Goal: Transaction & Acquisition: Purchase product/service

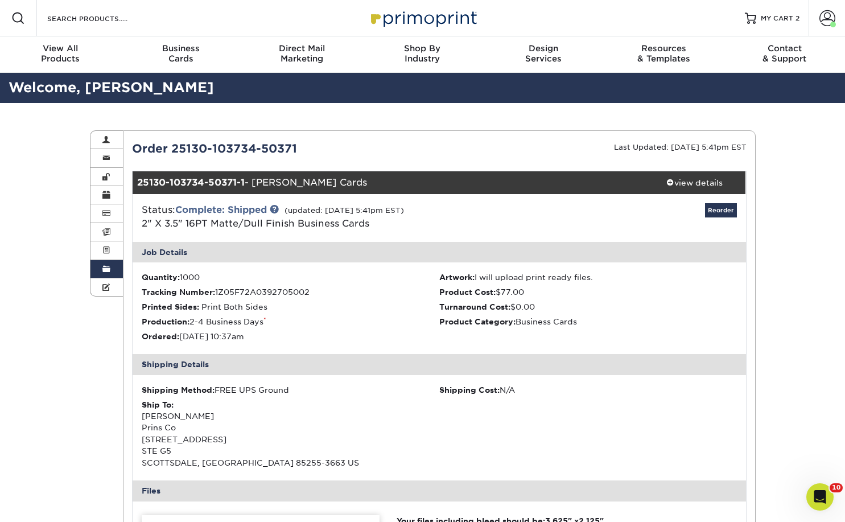
click at [273, 226] on link "2" X 3.5" 16PT Matte/Dull Finish Business Cards" at bounding box center [256, 223] width 228 height 11
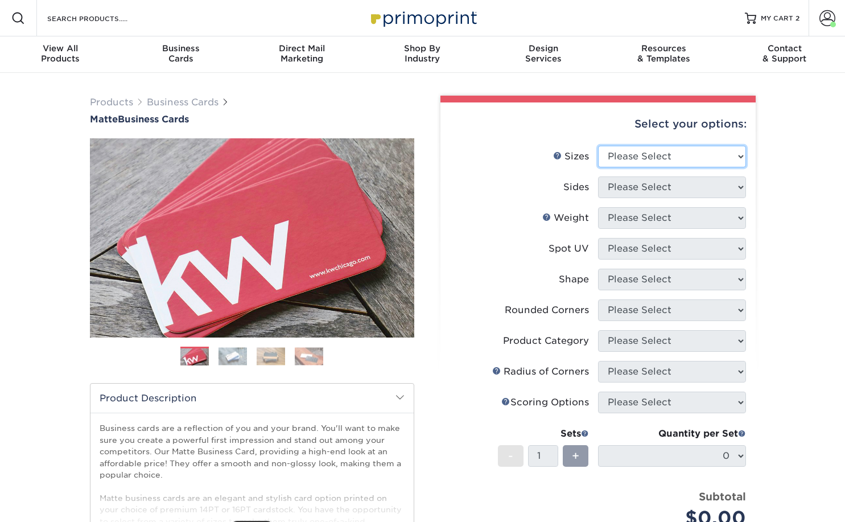
click at [611, 153] on select "Please Select 1.5" x 3.5" - Mini 1.75" x 3.5" - Mini 2" x 2" - Square 2" x 3" -…" at bounding box center [672, 157] width 148 height 22
select select "2.00x3.50"
click at [598, 146] on select "Please Select 1.5" x 3.5" - Mini 1.75" x 3.5" - Mini 2" x 2" - Square 2" x 3" -…" at bounding box center [672, 157] width 148 height 22
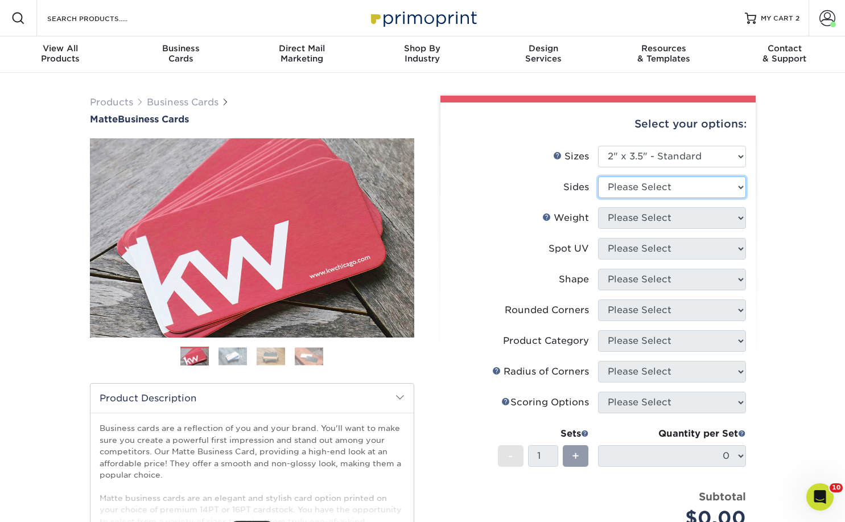
click at [629, 186] on select "Please Select Print Both Sides Print Front Only" at bounding box center [672, 187] width 148 height 22
select select "13abbda7-1d64-4f25-8bb2-c179b224825d"
click at [598, 176] on select "Please Select Print Both Sides Print Front Only" at bounding box center [672, 187] width 148 height 22
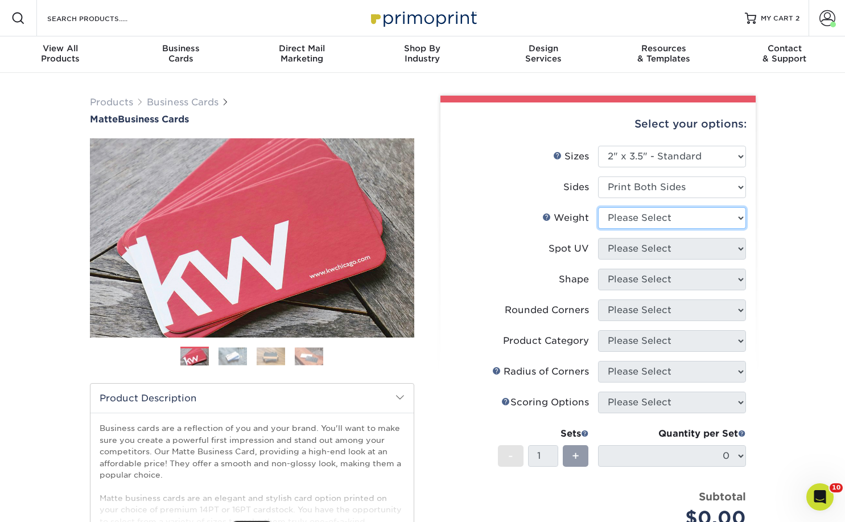
click at [624, 220] on select "Please Select 16PT 14PT" at bounding box center [672, 218] width 148 height 22
select select "16PT"
click at [598, 207] on select "Please Select 16PT 14PT" at bounding box center [672, 218] width 148 height 22
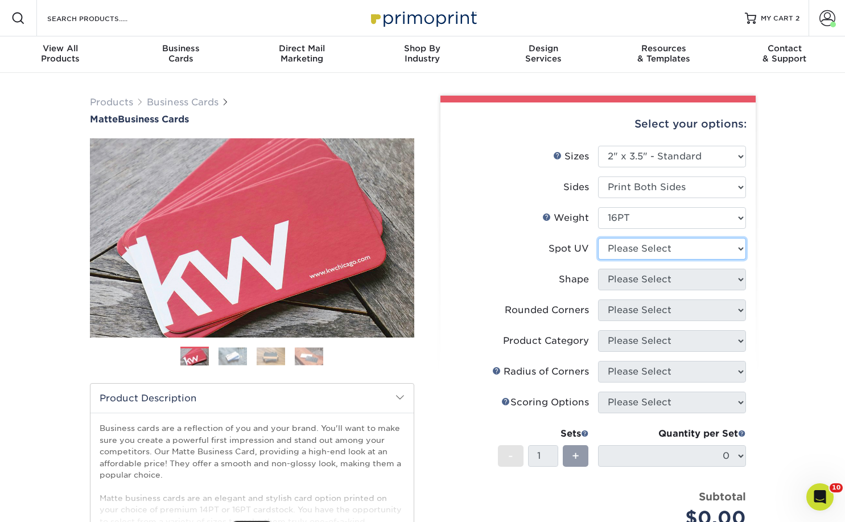
click at [644, 248] on select "Please Select No Spot UV Front and Back (Both Sides) Front Only Back Only" at bounding box center [672, 249] width 148 height 22
select select "3"
click at [598, 238] on select "Please Select No Spot UV Front and Back (Both Sides) Front Only Back Only" at bounding box center [672, 249] width 148 height 22
click at [0, 0] on select at bounding box center [0, 0] width 0 height 0
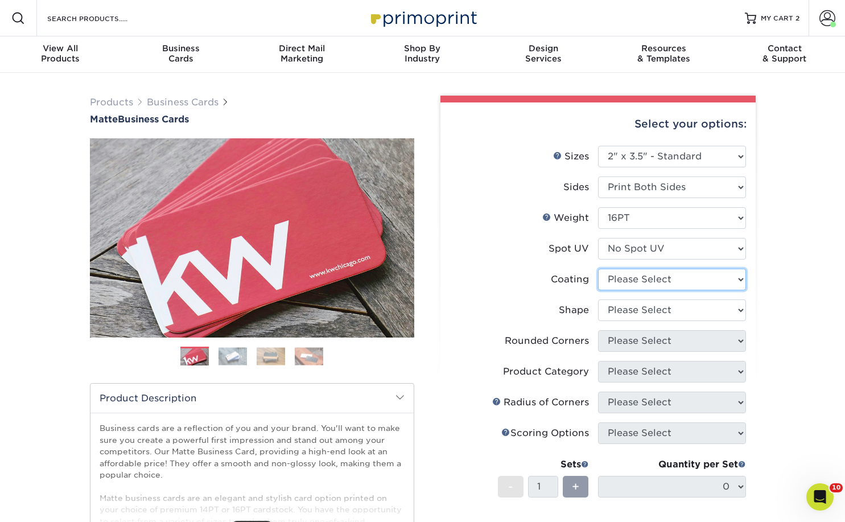
select select "121bb7b5-3b4d-429f-bd8d-bbf80e953313"
click at [598, 269] on select at bounding box center [672, 280] width 148 height 22
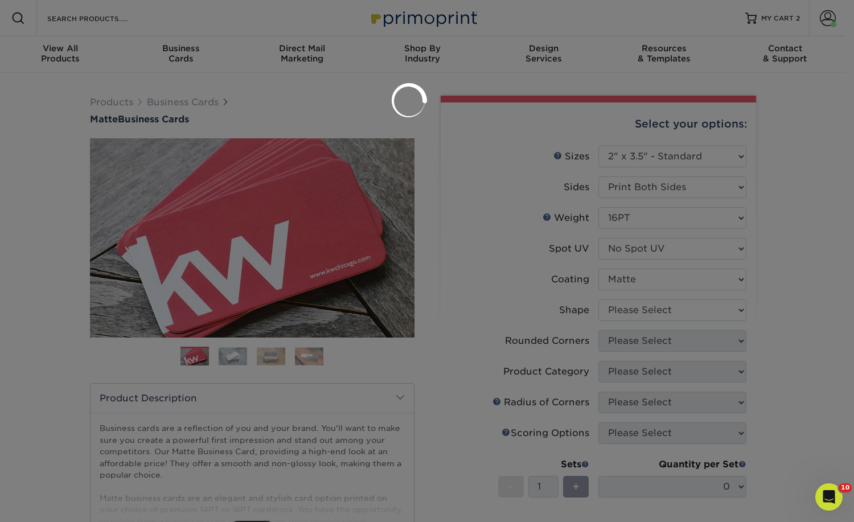
click at [642, 315] on div at bounding box center [427, 261] width 854 height 522
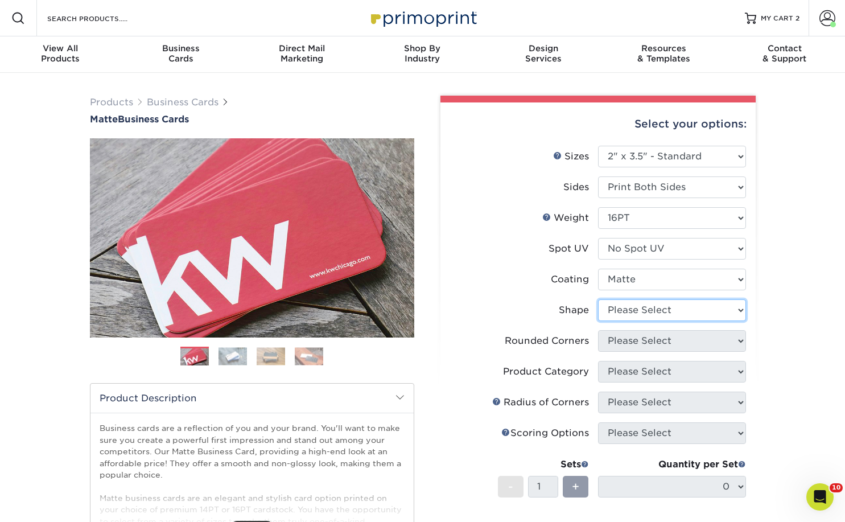
click at [642, 311] on select "Please Select Standard Oval" at bounding box center [672, 310] width 148 height 22
select select "standard"
click at [598, 299] on select "Please Select Standard Oval" at bounding box center [672, 310] width 148 height 22
click at [663, 346] on select "Please Select Yes - Round 2 Corners Yes - Round 4 Corners No" at bounding box center [672, 341] width 148 height 22
select select "0"
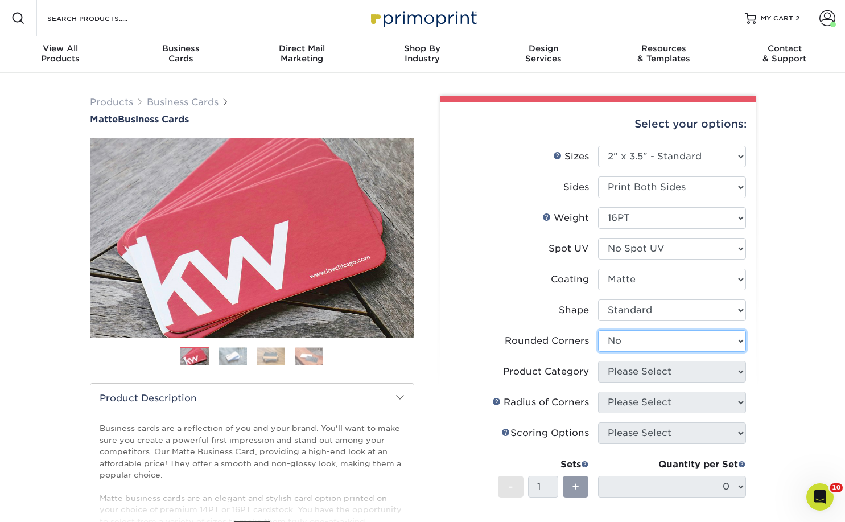
click at [598, 330] on select "Please Select Yes - Round 2 Corners Yes - Round 4 Corners No" at bounding box center [672, 341] width 148 height 22
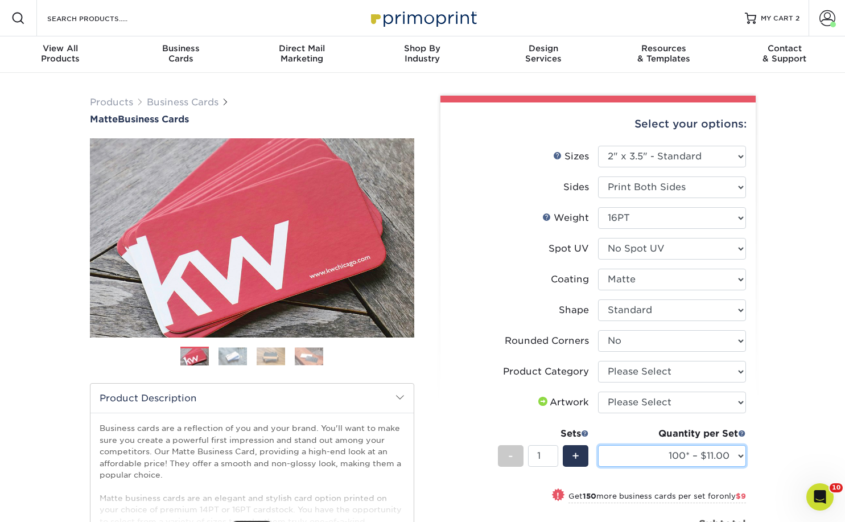
click at [660, 451] on select "100* – $11.00 250* – $20.00 500 – $39.00 1000 – $49.00 (free shipping*) 2500 – …" at bounding box center [672, 456] width 148 height 22
select select "500 – $39.00"
click at [598, 445] on select "100* – $11.00 250* – $20.00 500 – $39.00 1000 – $49.00 (free shipping*) 2500 – …" at bounding box center [672, 456] width 148 height 22
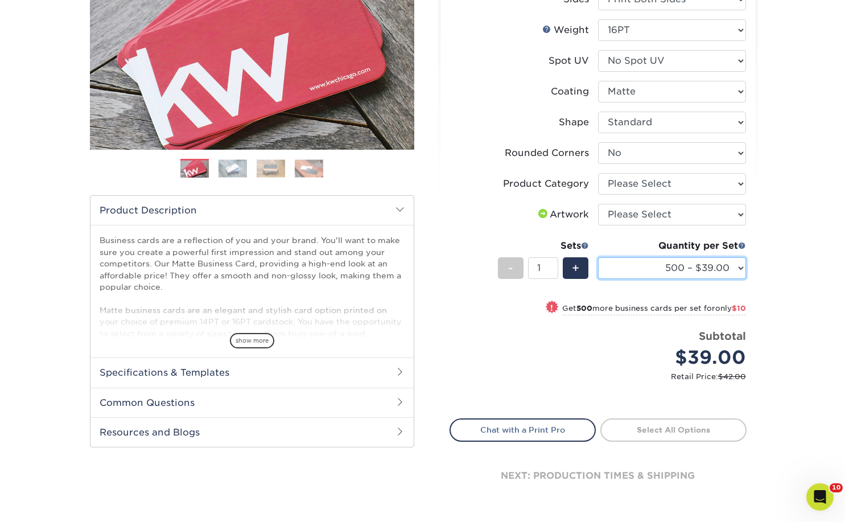
scroll to position [209, 0]
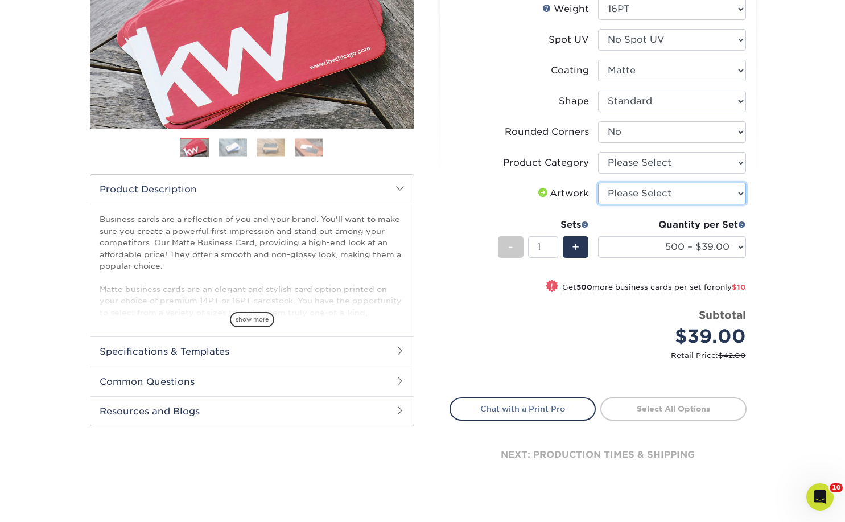
click at [624, 192] on select "Please Select I will upload files I need a design - $100" at bounding box center [672, 194] width 148 height 22
select select "upload"
click at [598, 183] on select "Please Select I will upload files I need a design - $100" at bounding box center [672, 194] width 148 height 22
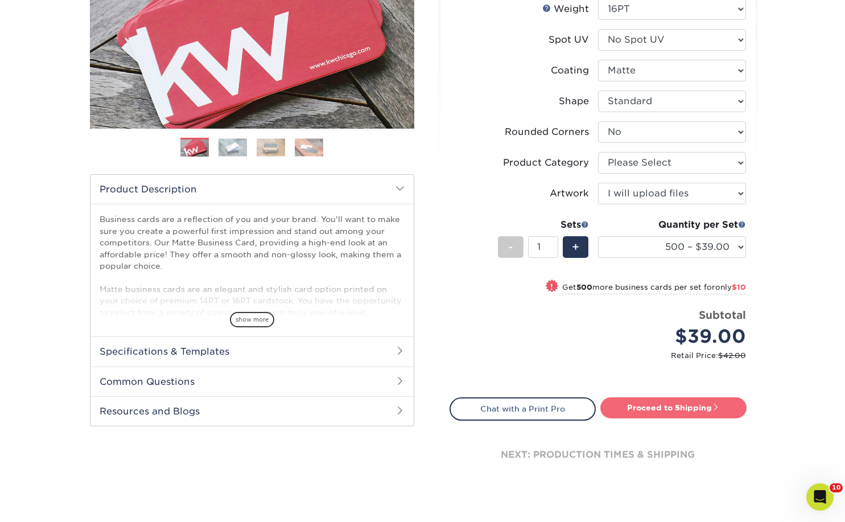
click at [655, 403] on link "Proceed to Shipping" at bounding box center [674, 407] width 146 height 20
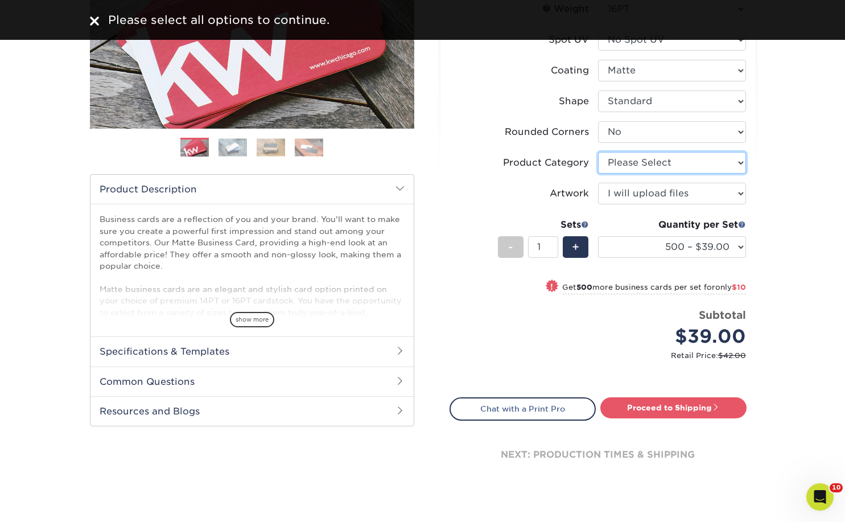
click at [637, 163] on select "Please Select Business Cards" at bounding box center [672, 163] width 148 height 22
select select "3b5148f1-0588-4f88-a218-97bcfdce65c1"
click at [598, 152] on select "Please Select Business Cards" at bounding box center [672, 163] width 148 height 22
click at [656, 405] on link "Proceed to Shipping" at bounding box center [674, 407] width 146 height 20
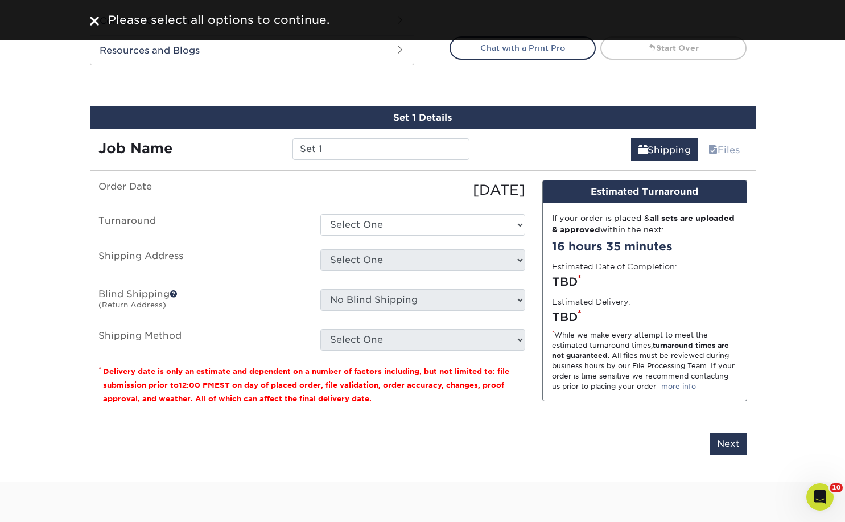
scroll to position [638, 0]
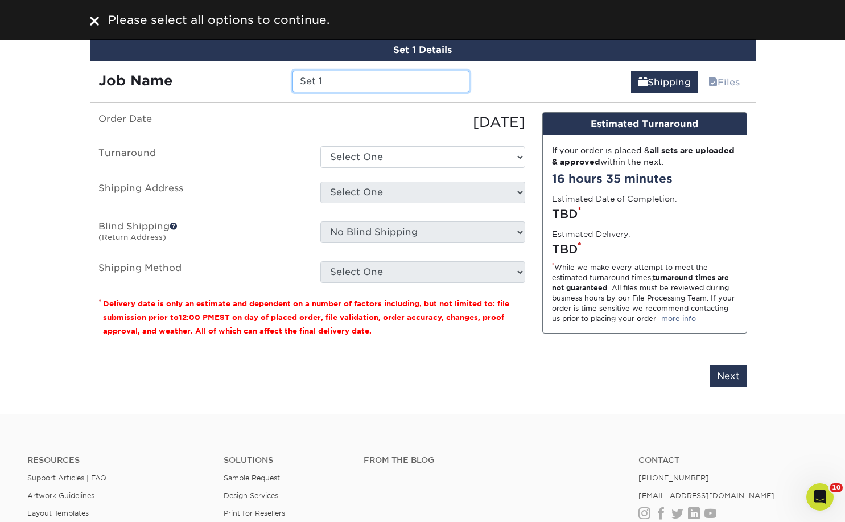
click at [391, 81] on input "Set 1" at bounding box center [381, 82] width 177 height 22
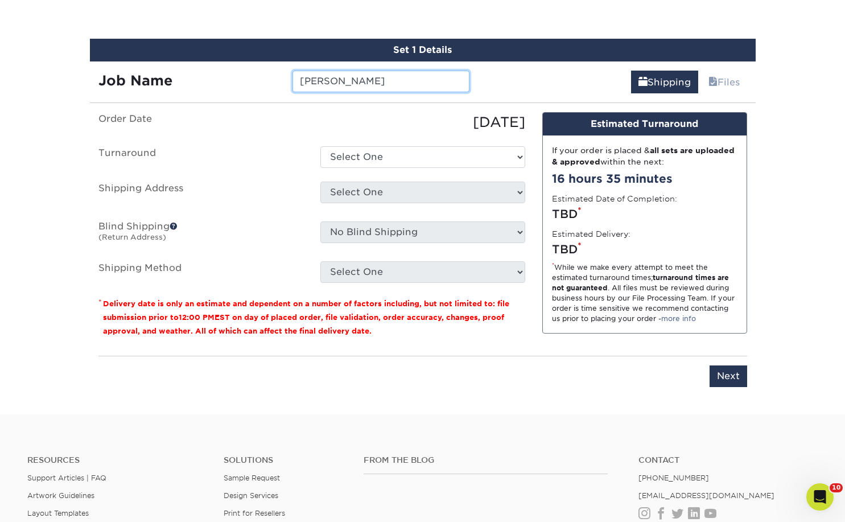
type input "Prins Henry"
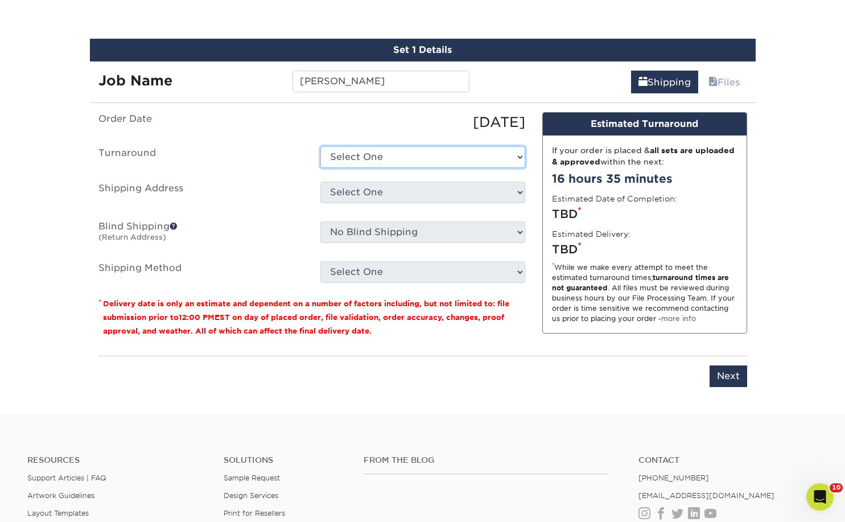
click at [391, 159] on select "Select One 2-4 Business Days 2 Day Next Business Day" at bounding box center [423, 157] width 205 height 22
select select "b78ebb40-f3d8-446a-8df3-6de10c612245"
click at [321, 146] on select "Select One 2-4 Business Days 2 Day Next Business Day" at bounding box center [423, 157] width 205 height 22
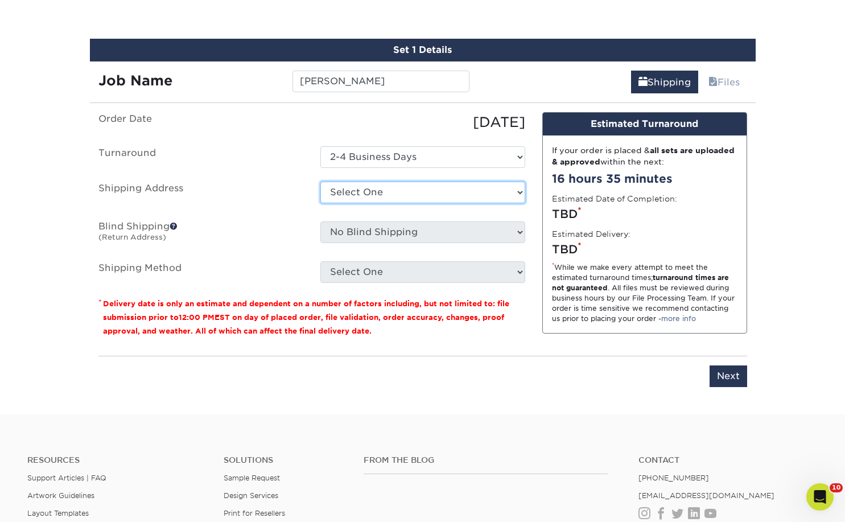
click at [389, 194] on select "Select One All Star Window Coverings Apache Junction Arizona Olives Arizona Oli…" at bounding box center [423, 193] width 205 height 22
select select "206740"
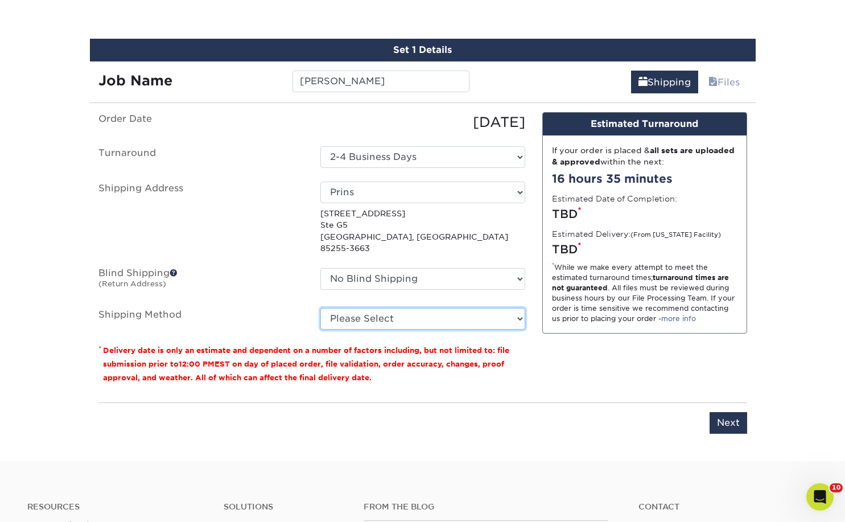
click at [387, 308] on select "Please Select Ground Shipping (+$8.96) 3 Day Shipping Service (+$20.06) 2 Day A…" at bounding box center [423, 319] width 205 height 22
select select "03"
click at [321, 308] on select "Please Select Ground Shipping (+$8.96) 3 Day Shipping Service (+$20.06) 2 Day A…" at bounding box center [423, 319] width 205 height 22
